Goal: Task Accomplishment & Management: Manage account settings

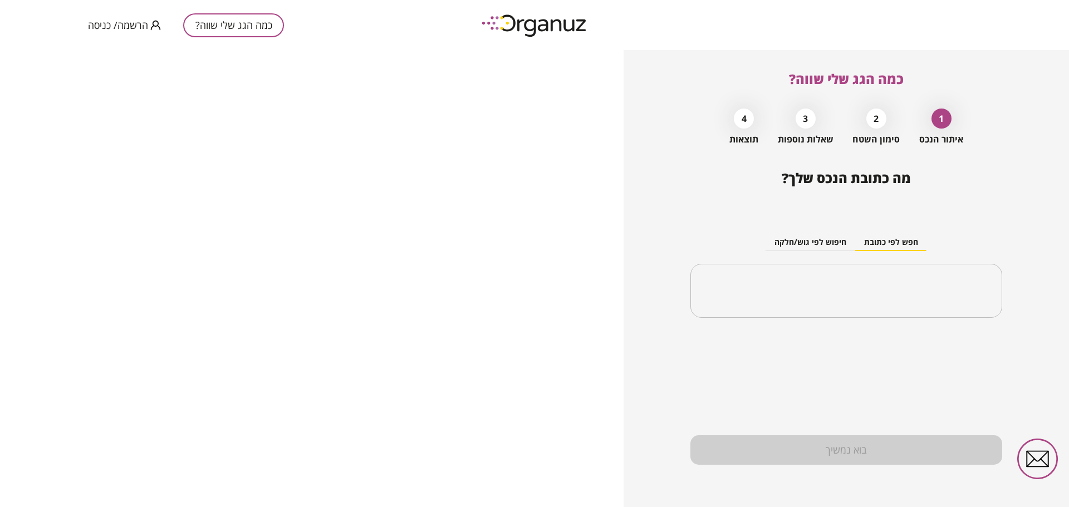
click at [117, 25] on span "הרשמה/ כניסה" at bounding box center [118, 24] width 60 height 11
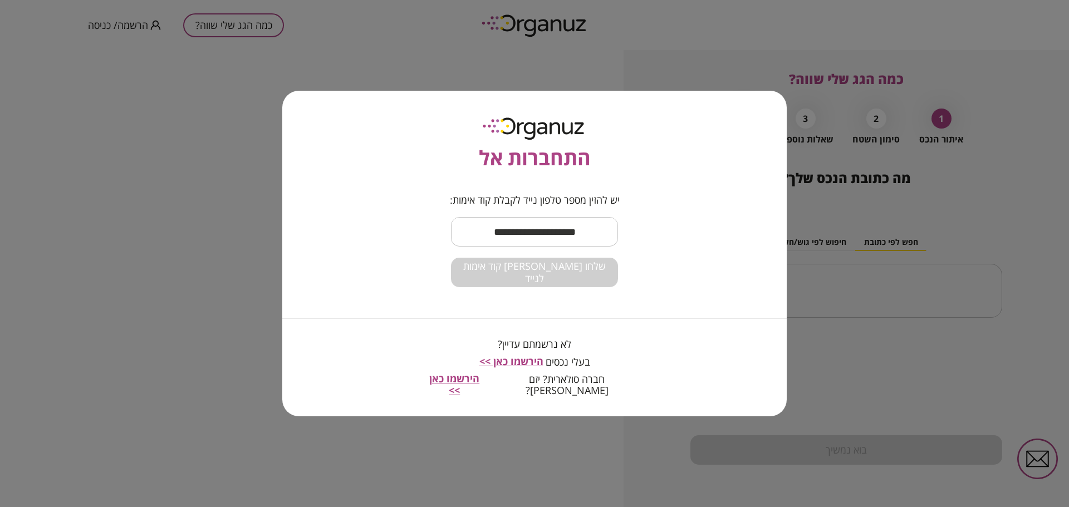
click at [499, 244] on input "text" at bounding box center [534, 231] width 167 height 33
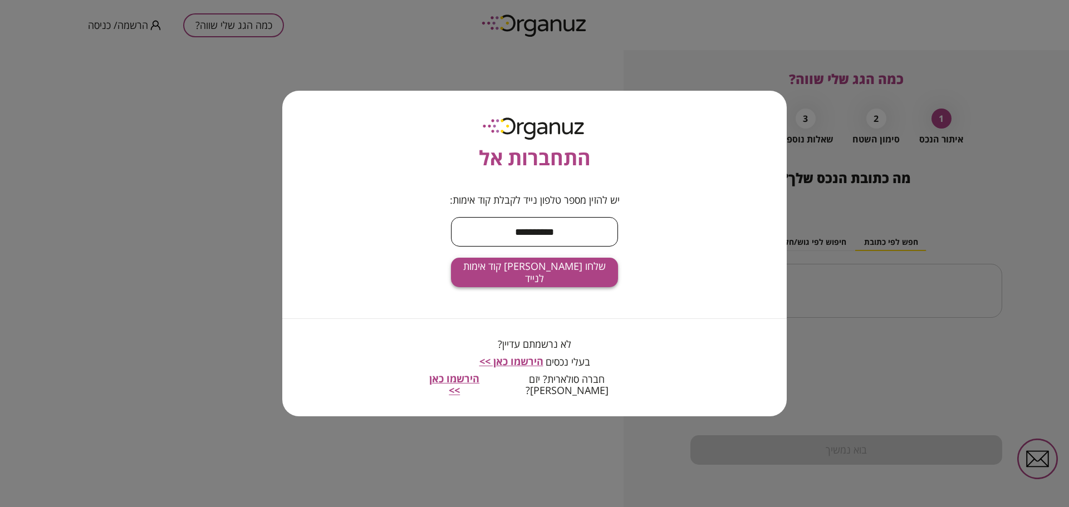
type input "**********"
click at [532, 284] on span "שלחו [PERSON_NAME] קוד אימות לנייד" at bounding box center [534, 273] width 149 height 24
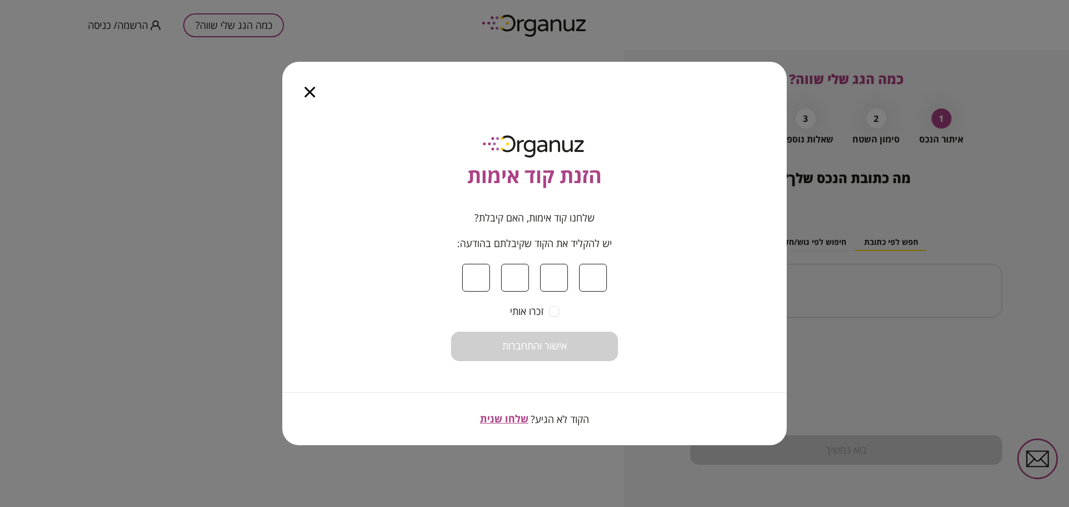
type input "*"
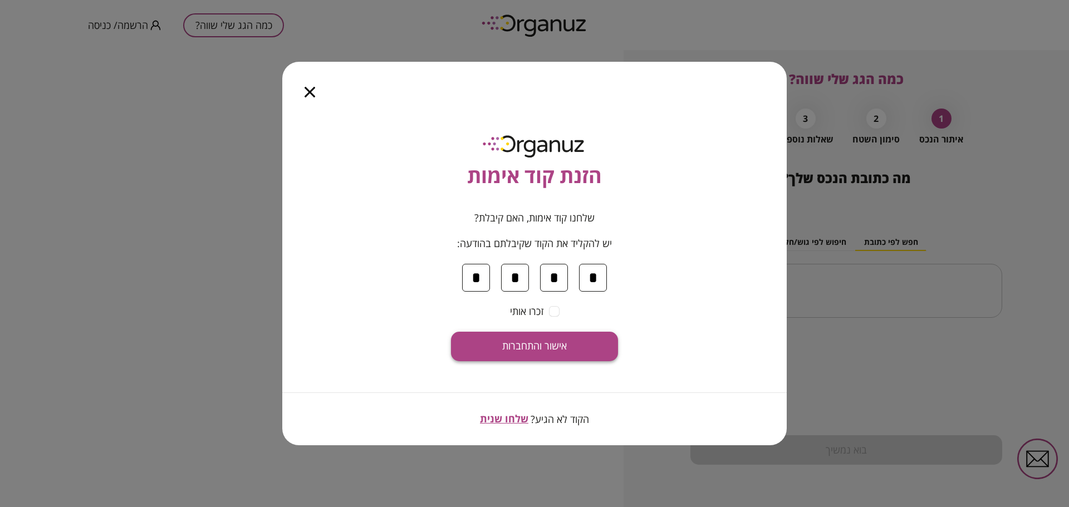
type input "*"
click at [571, 350] on button "אישור והתחברות" at bounding box center [534, 347] width 167 height 30
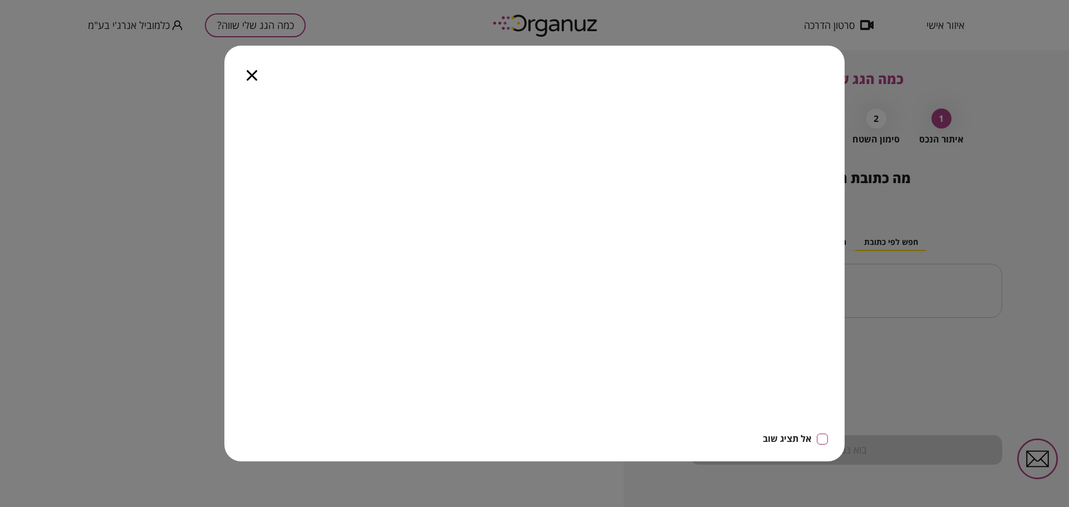
click at [258, 71] on div at bounding box center [251, 69] width 55 height 47
click at [252, 75] on icon "button" at bounding box center [252, 75] width 11 height 11
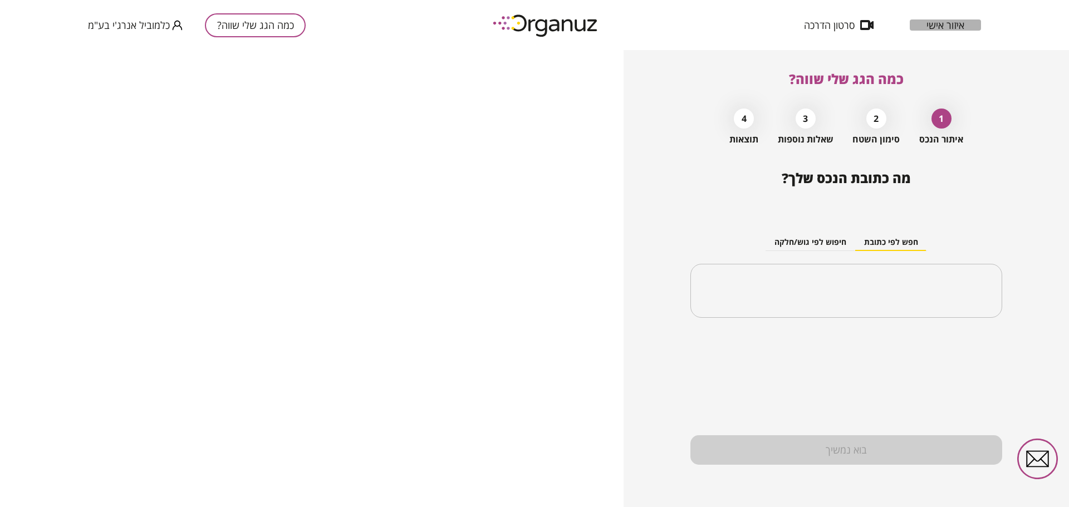
click at [942, 24] on span "איזור אישי" at bounding box center [945, 24] width 38 height 11
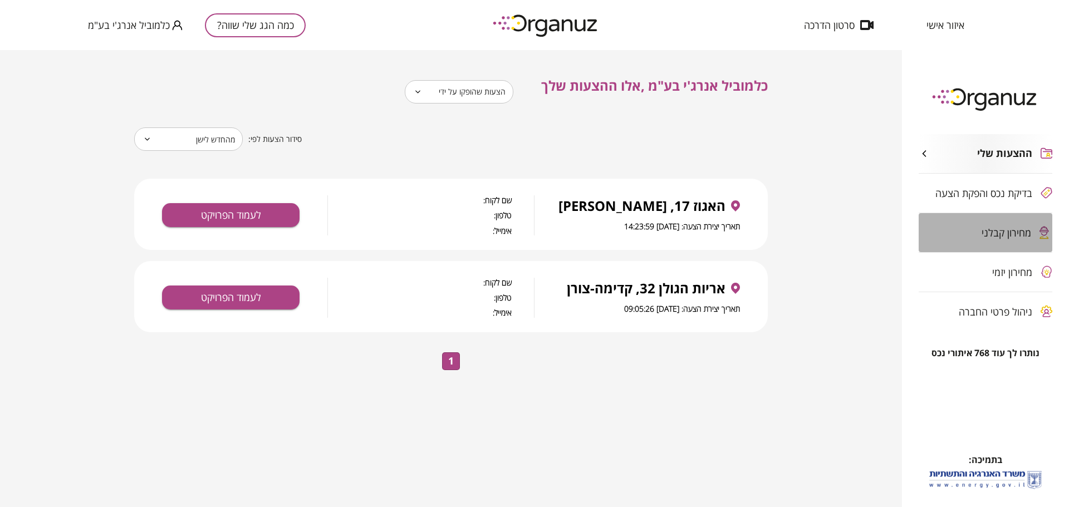
click at [1011, 235] on span "מחירון קבלני" at bounding box center [1006, 232] width 50 height 11
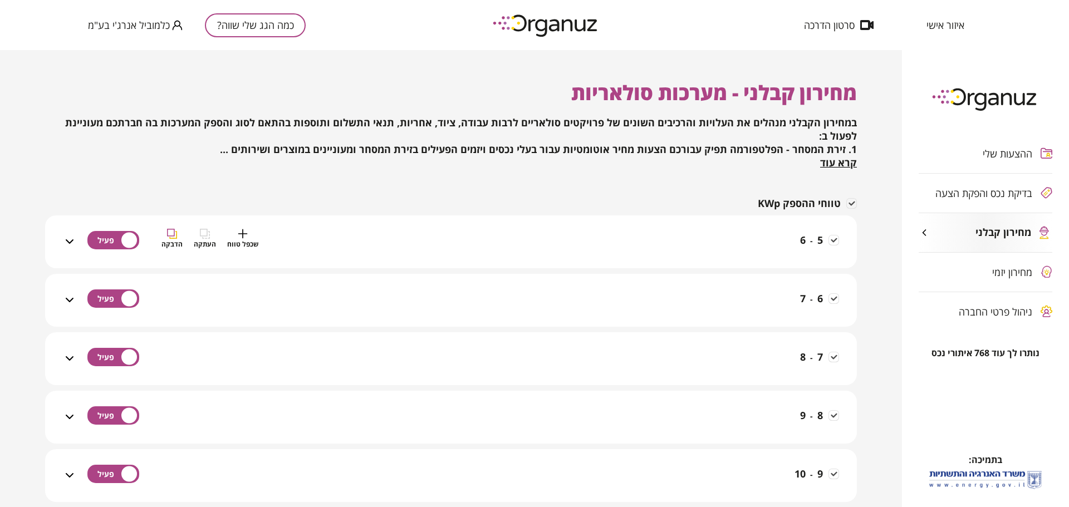
click at [352, 245] on div "5 - 6 שכפל טווח העתקה הדבקה" at bounding box center [457, 249] width 763 height 40
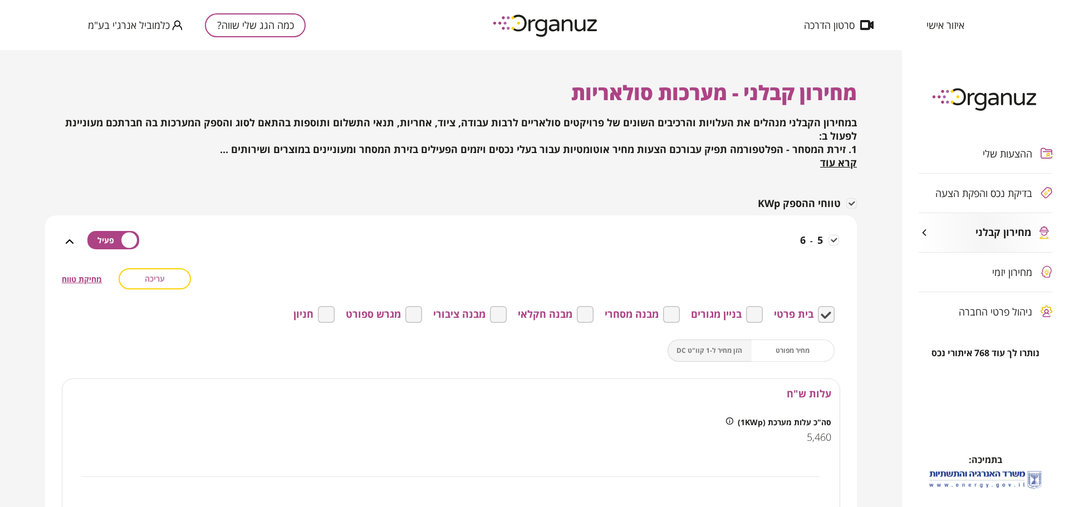
click at [153, 286] on button "עריכה" at bounding box center [155, 278] width 72 height 21
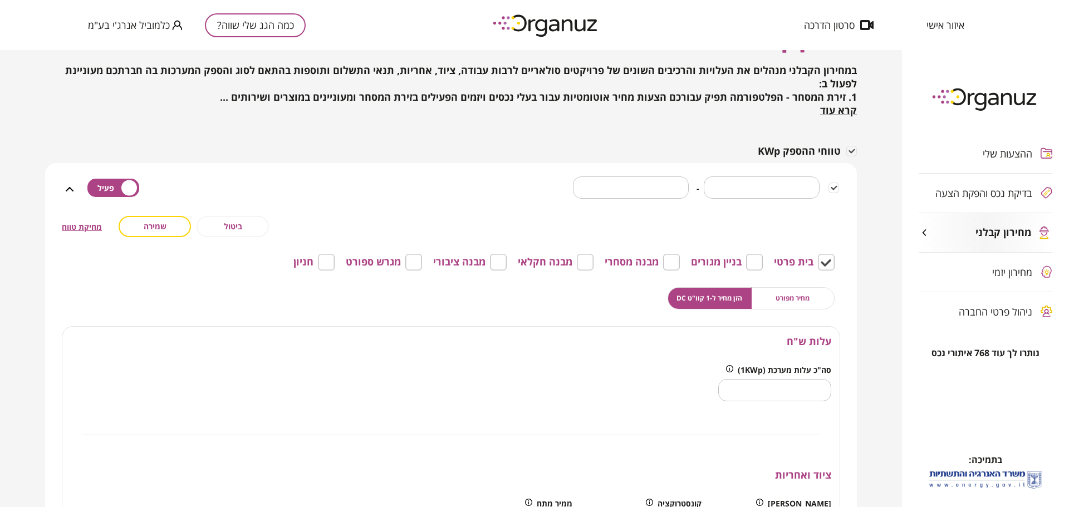
scroll to position [167, 0]
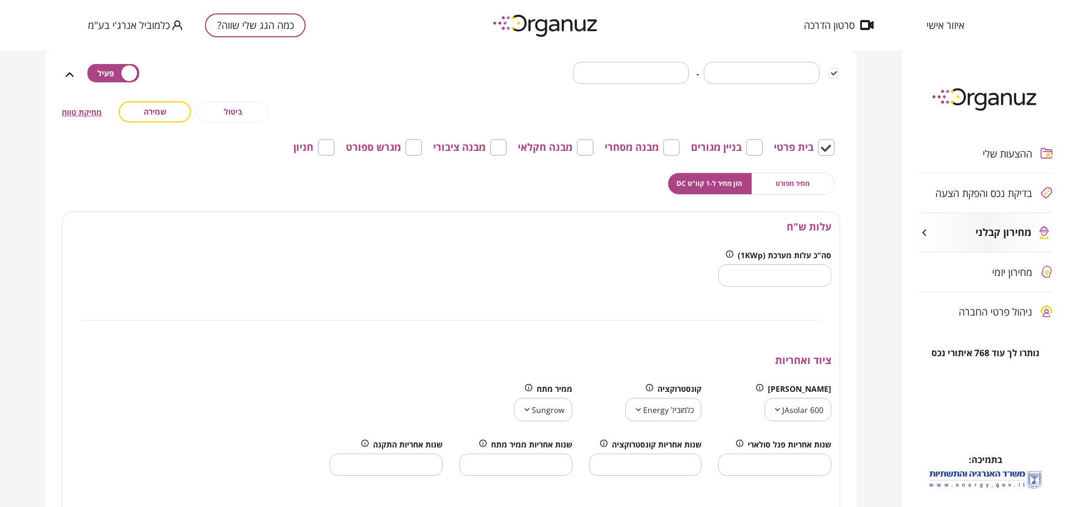
click at [812, 278] on input "****" at bounding box center [774, 275] width 113 height 33
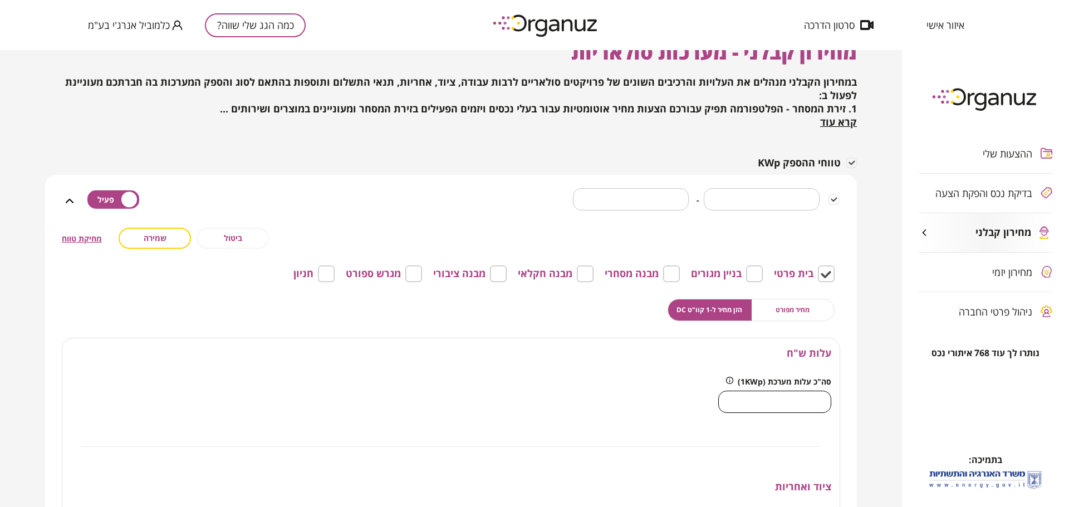
scroll to position [0, 0]
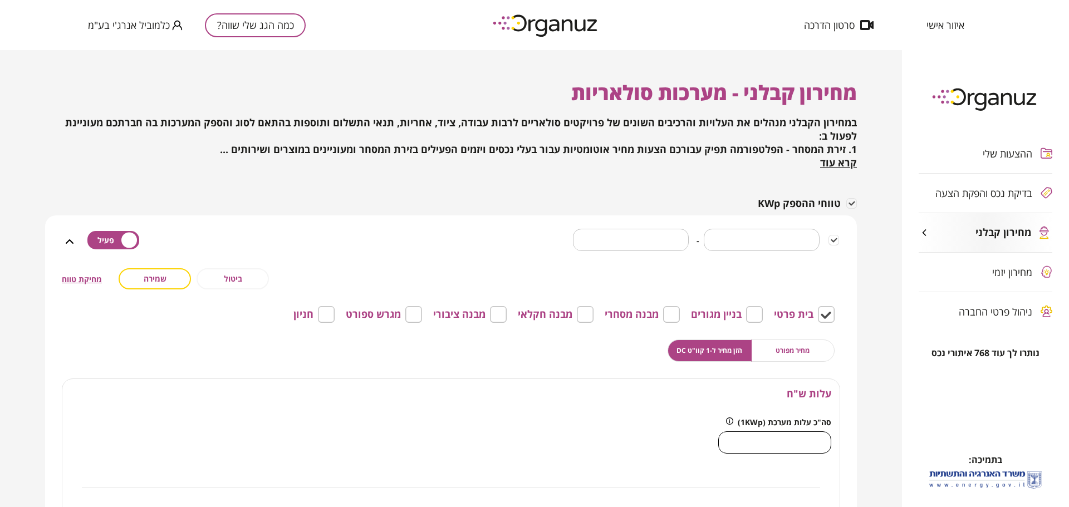
click at [164, 277] on span "שמירה" at bounding box center [155, 278] width 23 height 9
click at [151, 280] on span "שמירה" at bounding box center [155, 278] width 23 height 9
click at [143, 279] on button "שמירה" at bounding box center [155, 278] width 72 height 21
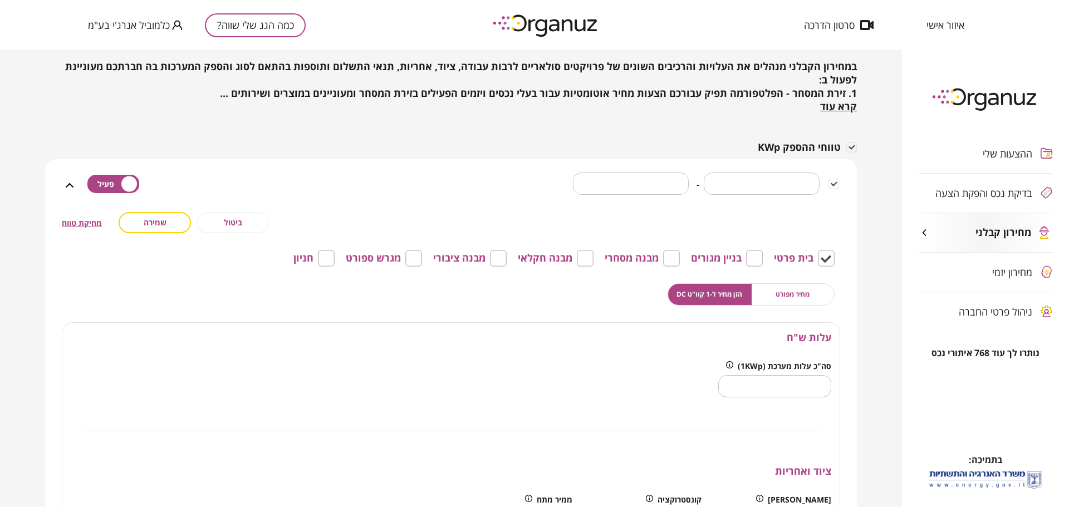
scroll to position [56, 0]
click at [261, 233] on button "ביטול" at bounding box center [233, 223] width 72 height 21
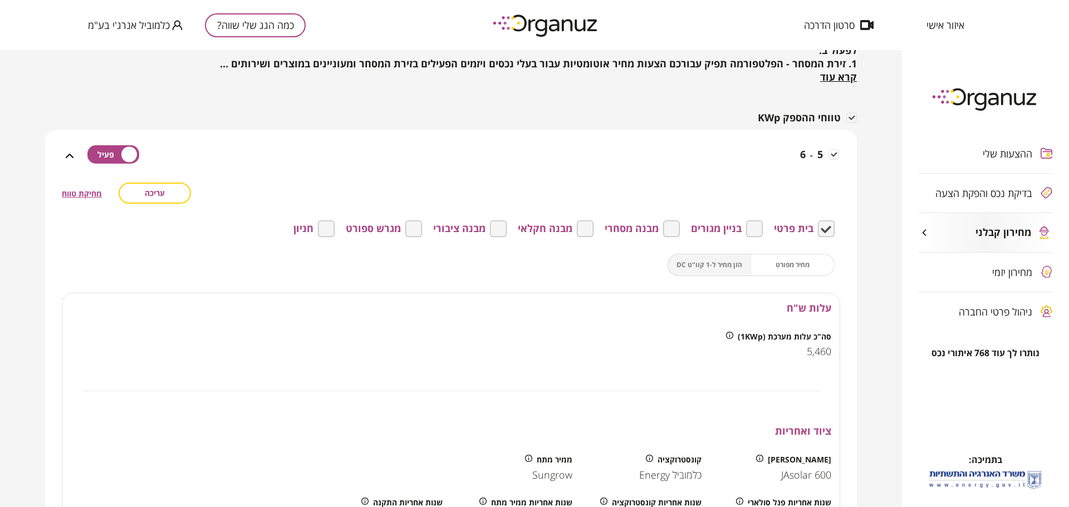
scroll to position [167, 0]
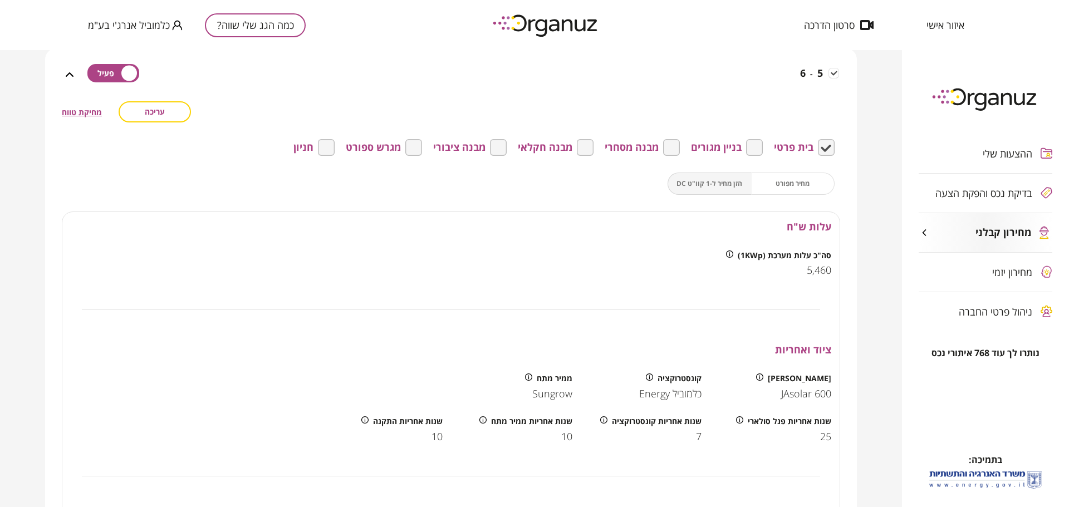
click at [1013, 158] on span "ההצעות שלי" at bounding box center [1008, 153] width 50 height 11
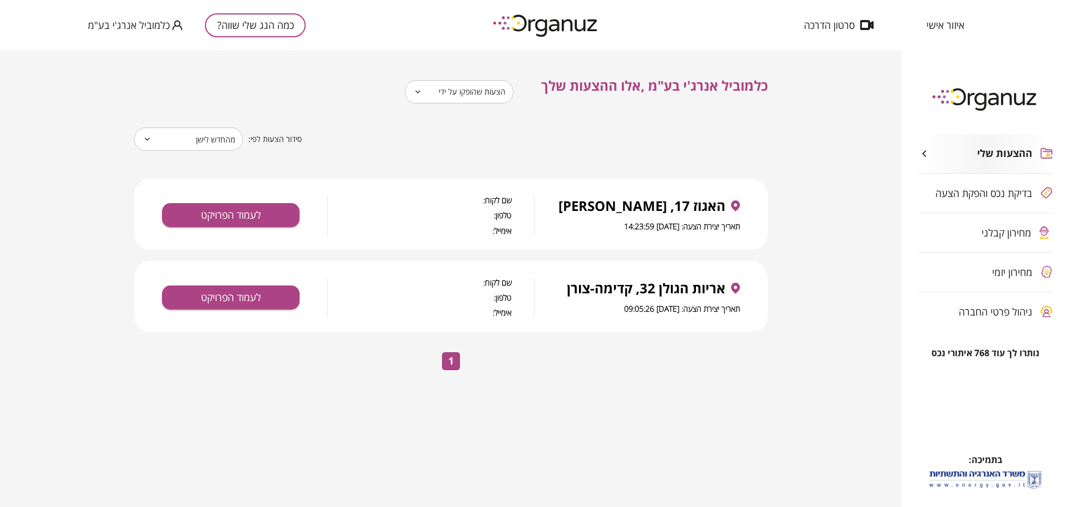
click at [924, 152] on icon "button" at bounding box center [924, 153] width 4 height 7
click at [441, 91] on body "**********" at bounding box center [534, 253] width 1069 height 507
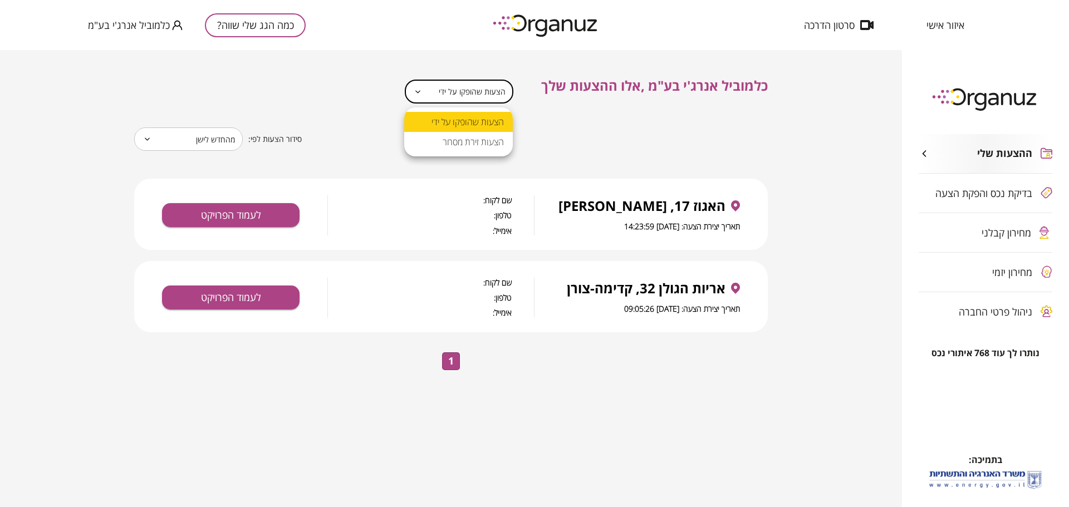
click at [441, 91] on div at bounding box center [534, 253] width 1069 height 507
click at [421, 90] on icon at bounding box center [418, 91] width 8 height 13
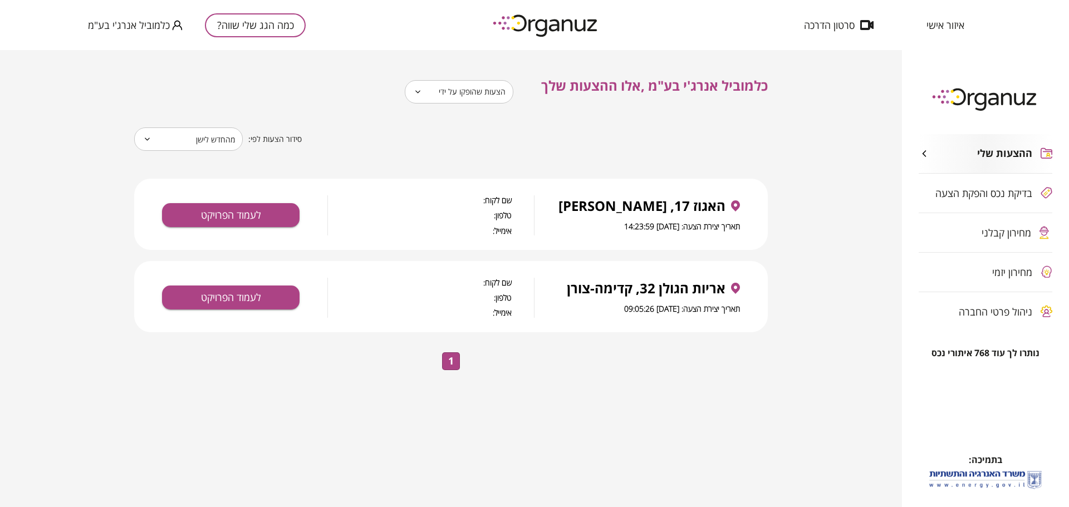
click at [417, 91] on icon at bounding box center [418, 91] width 8 height 13
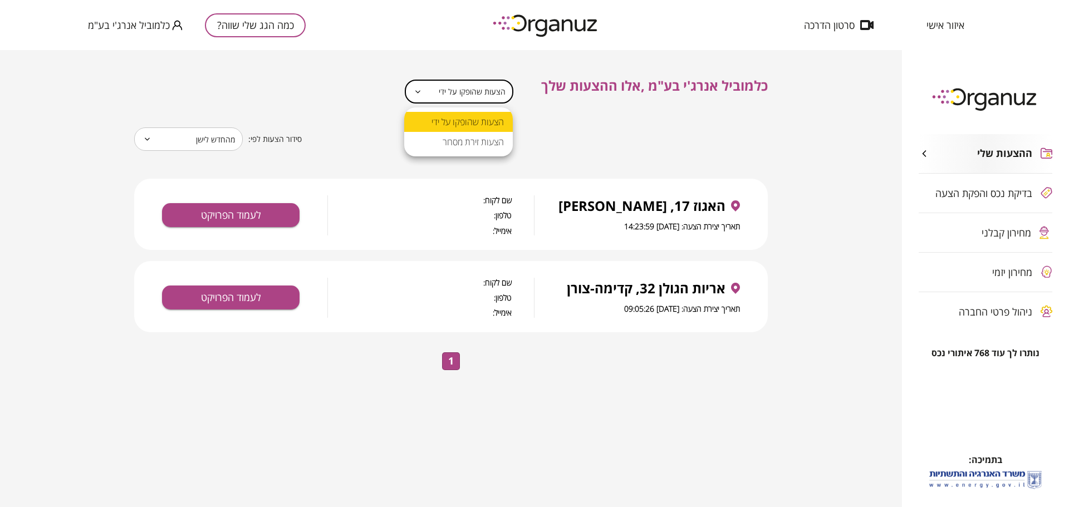
click at [475, 91] on body "**********" at bounding box center [534, 253] width 1069 height 507
click at [480, 143] on li "הצעות זירת מסחר" at bounding box center [458, 142] width 109 height 20
type input "**********"
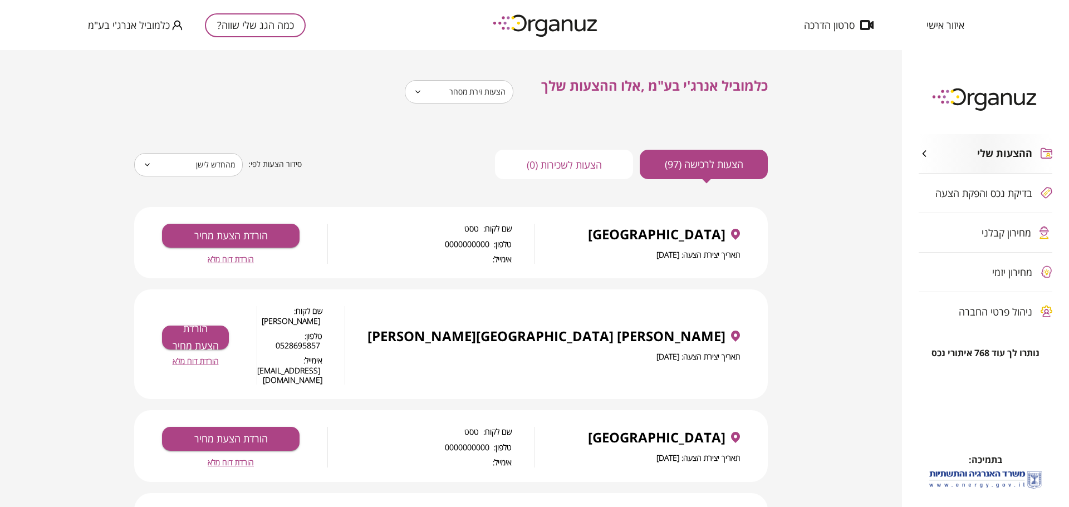
click at [1068, 296] on div "ההצעות שלי בדיקת נכס והפקת הצעה מחירון קבלני מחירון יזמי ניהול פרטי החברה" at bounding box center [985, 232] width 167 height 230
click at [1067, 297] on div "ההצעות שלי בדיקת נכס והפקת הצעה מחירון קבלני מחירון יזמי ניהול פרטי החברה" at bounding box center [985, 232] width 167 height 230
click at [1068, 298] on div "ההצעות שלי בדיקת נכס והפקת הצעה מחירון קבלני מחירון יזמי ניהול פרטי החברה" at bounding box center [985, 232] width 167 height 230
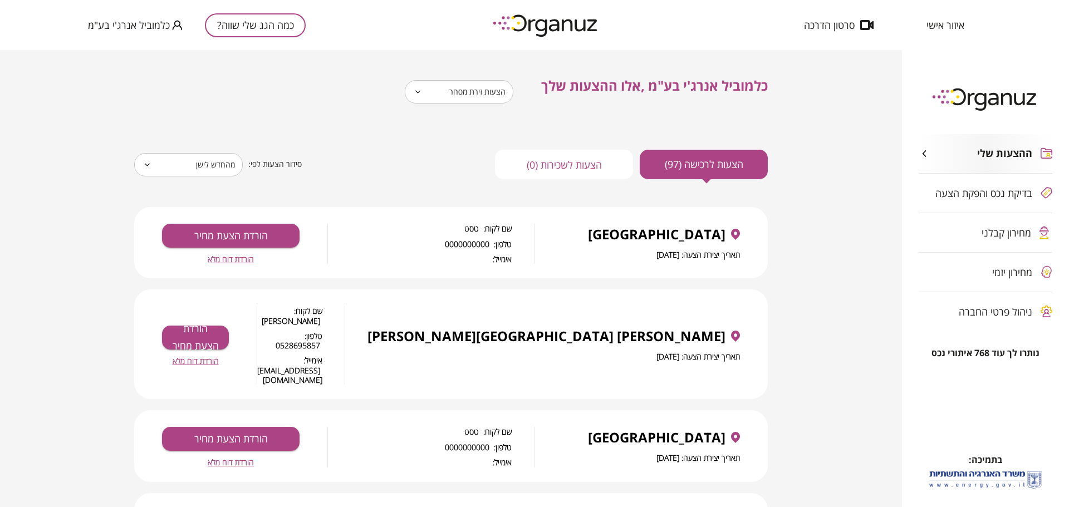
click at [1068, 298] on div "ההצעות שלי בדיקת נכס והפקת הצעה מחירון קבלני מחירון יזמי ניהול פרטי החברה" at bounding box center [985, 232] width 167 height 230
